Goal: Browse casually

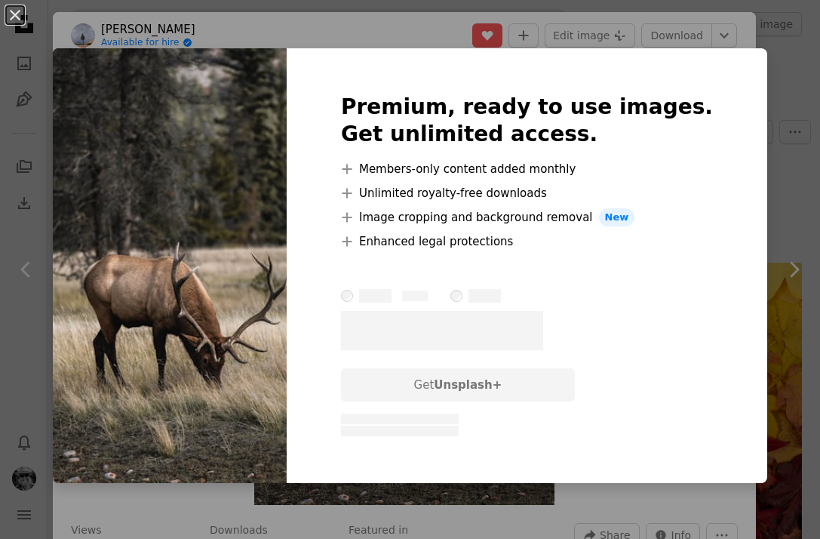
scroll to position [1609, 0]
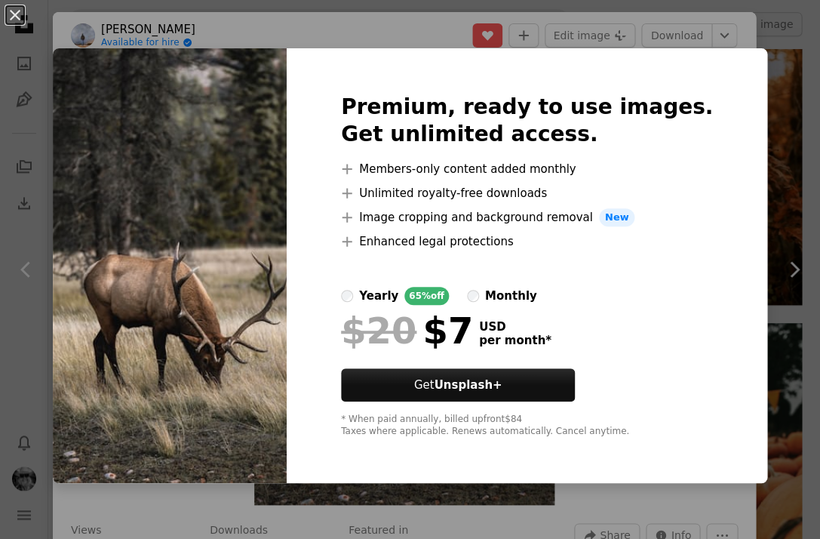
click at [426, 38] on div "An X shape Premium, ready to use images. Get unlimited access. A plus sign Memb…" at bounding box center [410, 269] width 820 height 539
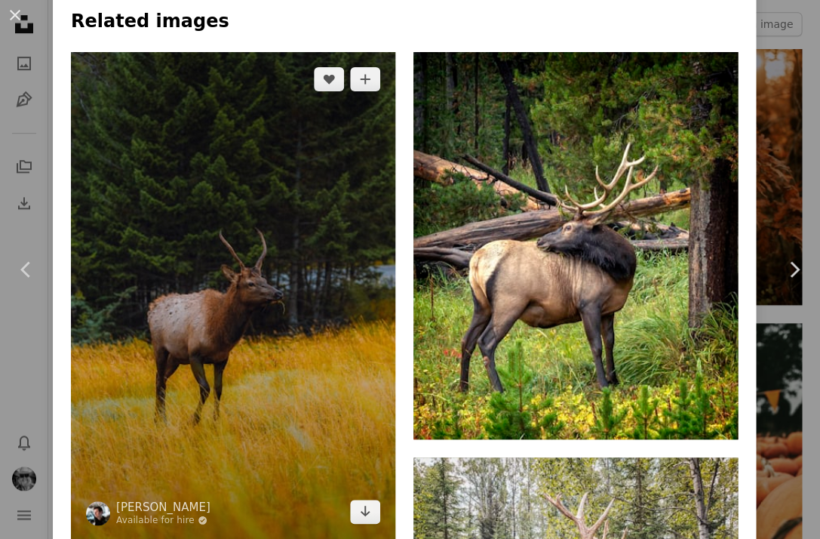
scroll to position [1031, 0]
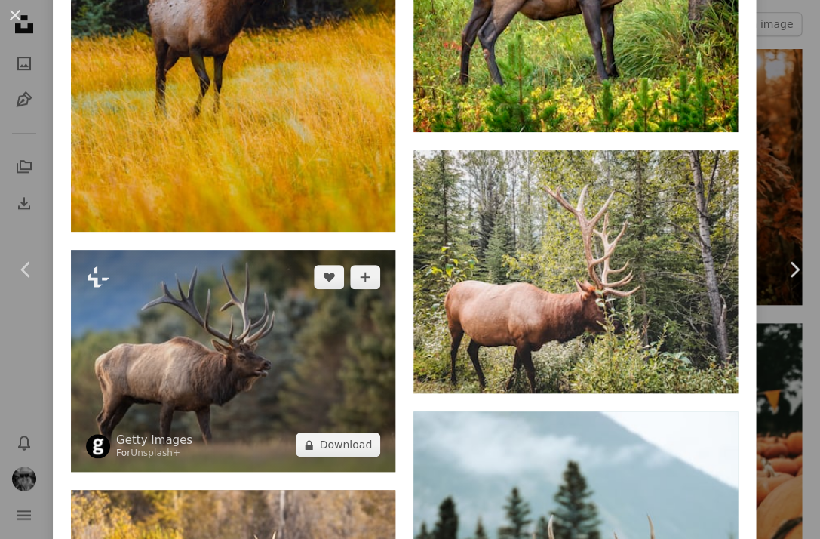
click at [361, 369] on img at bounding box center [233, 361] width 324 height 223
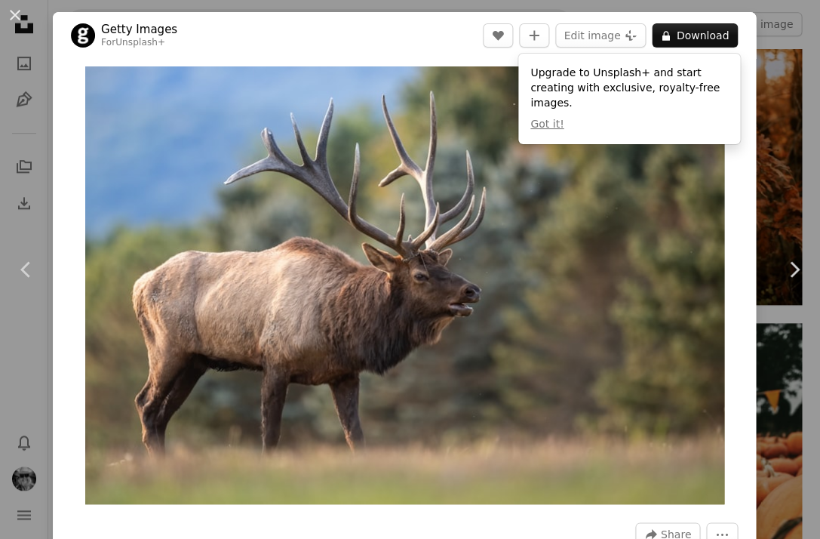
click at [665, 158] on img "Zoom in on this image" at bounding box center [404, 285] width 639 height 438
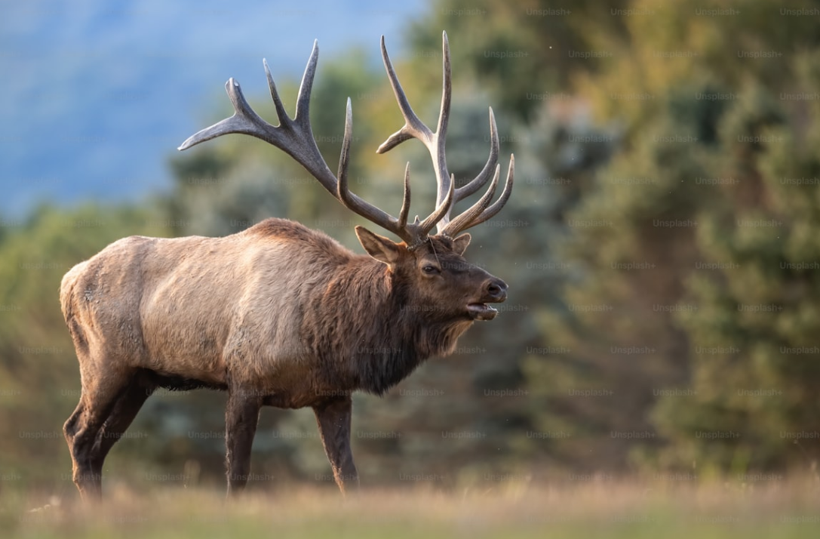
scroll to position [9, 0]
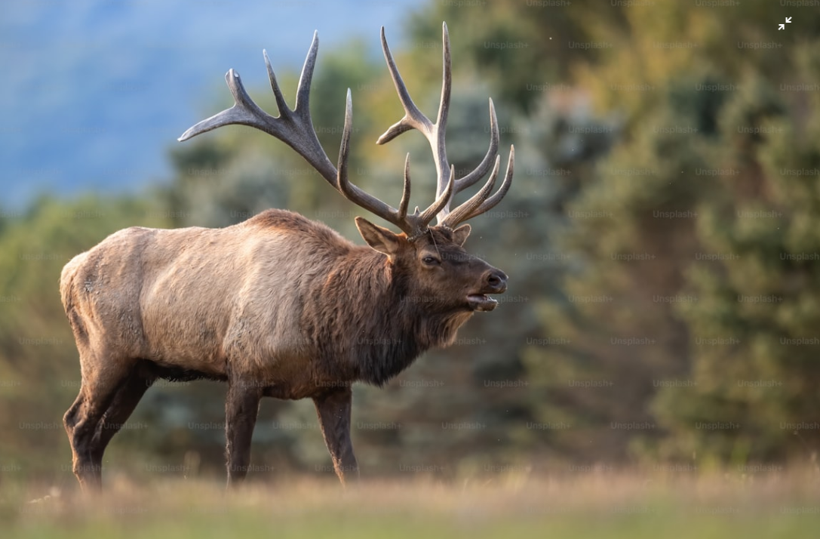
click at [665, 158] on img "Zoom out on this image" at bounding box center [410, 271] width 822 height 562
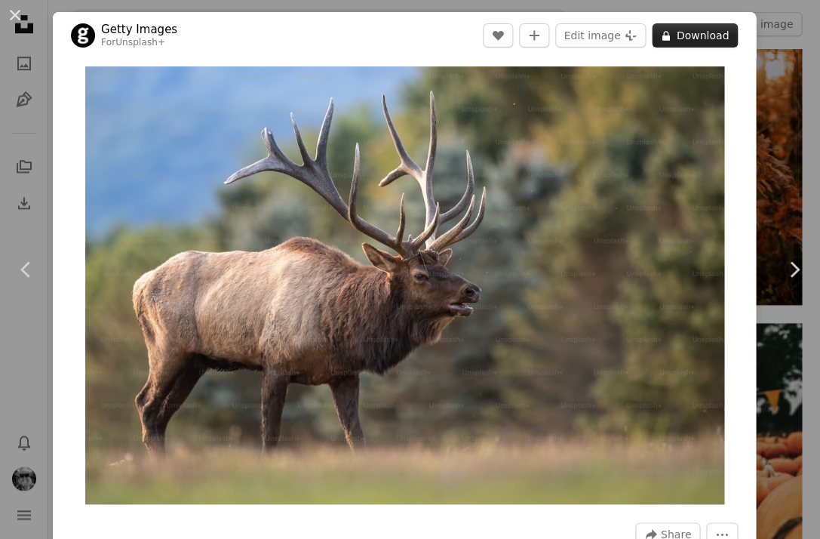
click at [731, 32] on button "A lock Download" at bounding box center [695, 35] width 86 height 24
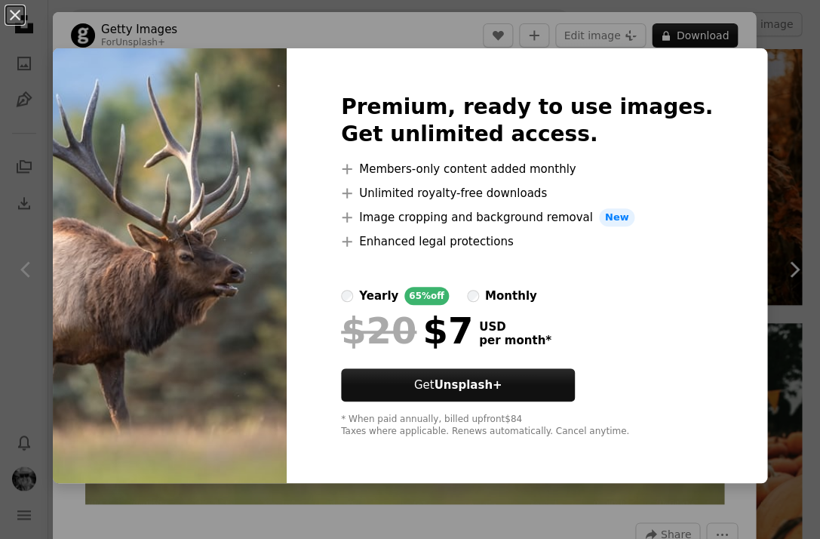
click at [433, 41] on div "An X shape Premium, ready to use images. Get unlimited access. A plus sign Memb…" at bounding box center [410, 269] width 820 height 539
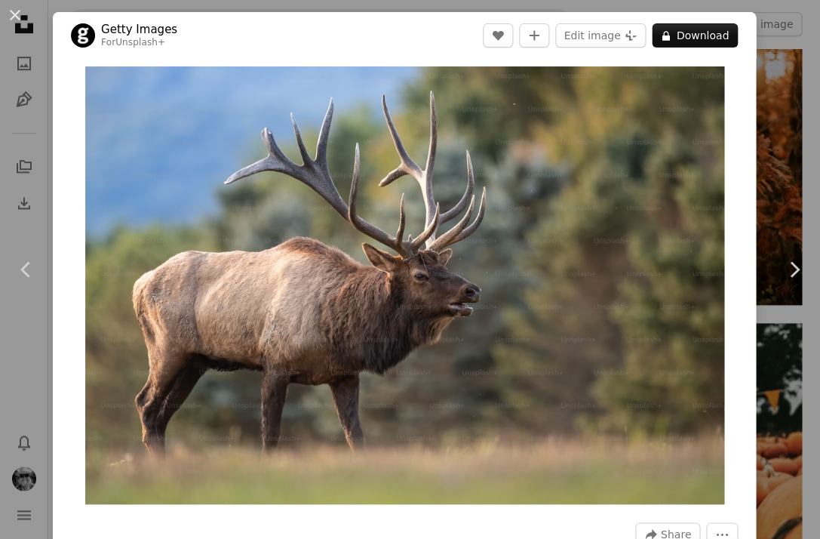
click at [770, 40] on div "An X shape Chevron left Chevron right Getty Images For Unsplash+ A heart A plus…" at bounding box center [410, 269] width 820 height 539
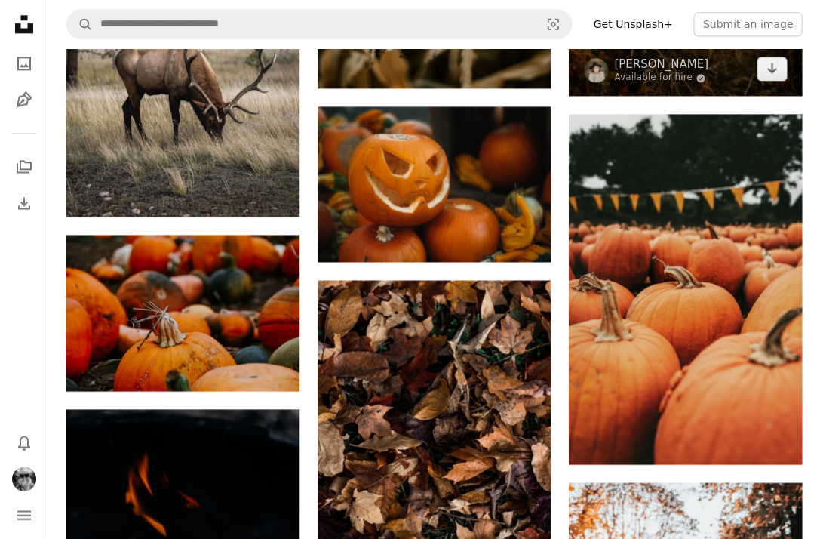
scroll to position [1910, 0]
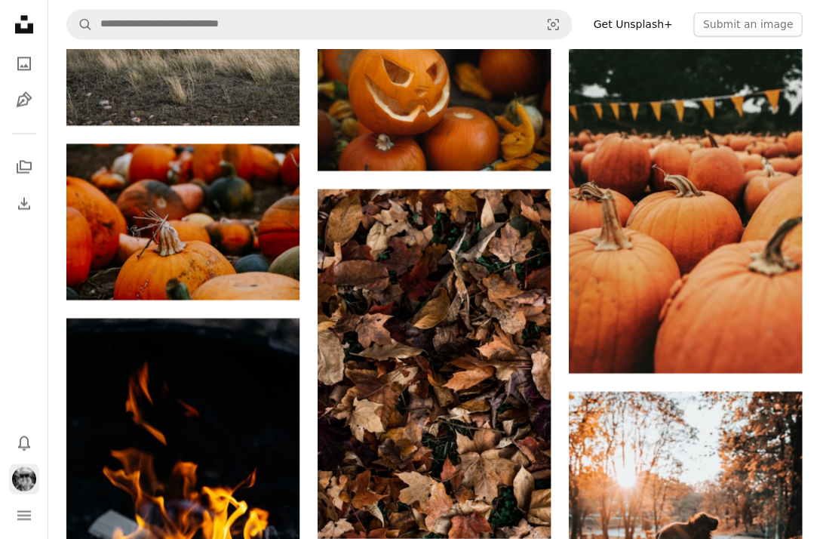
click at [19, 478] on img "Profile" at bounding box center [24, 478] width 24 height 24
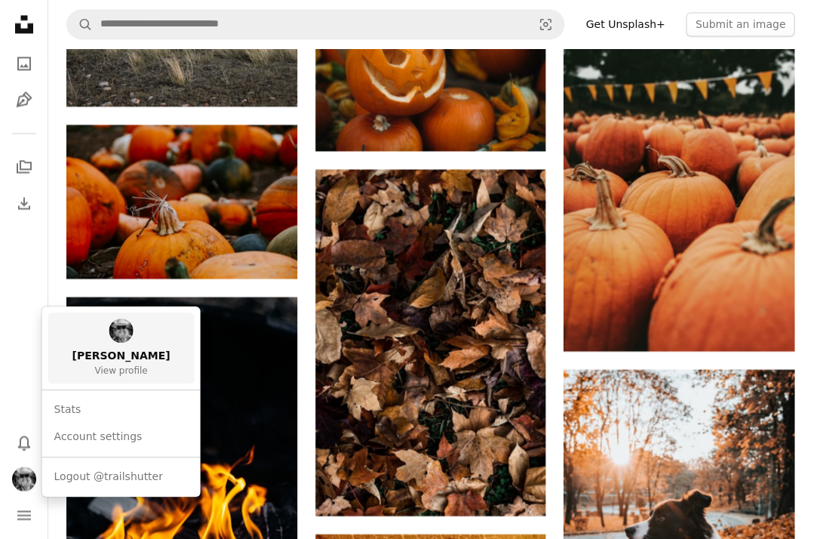
click at [134, 372] on span "View profile" at bounding box center [120, 370] width 53 height 12
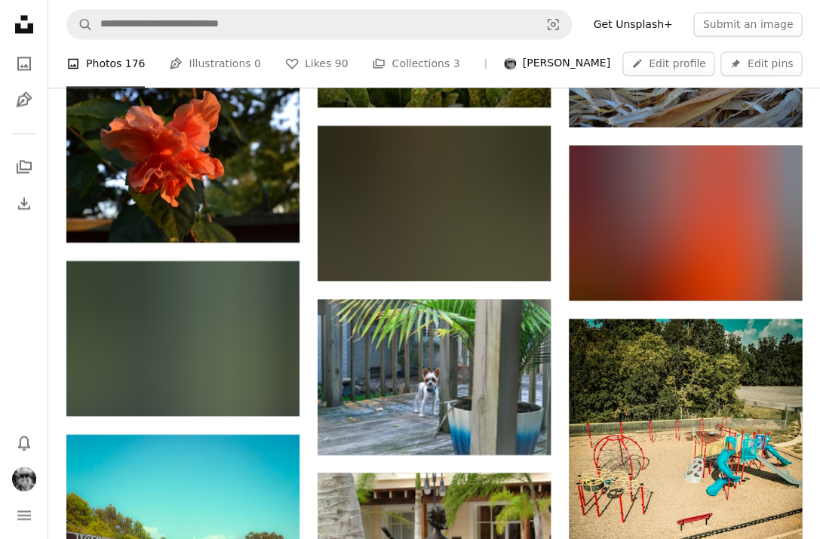
scroll to position [1729, 0]
